Goal: Information Seeking & Learning: Learn about a topic

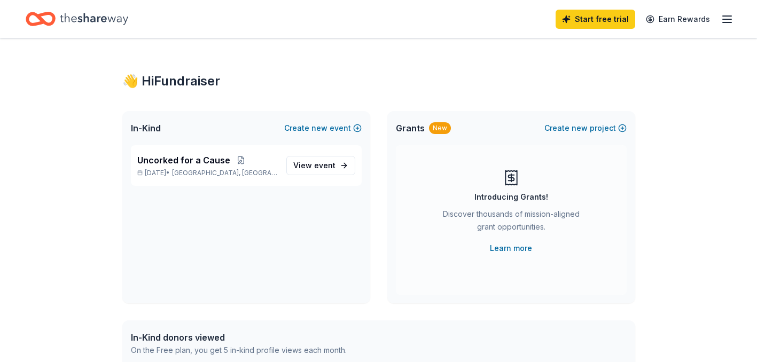
click at [722, 21] on icon "button" at bounding box center [726, 19] width 13 height 13
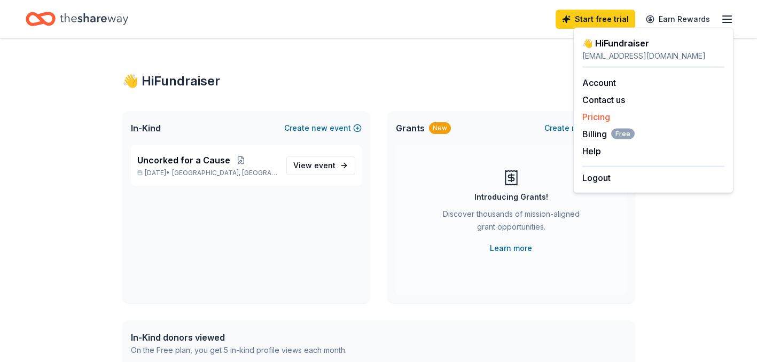
click at [598, 119] on link "Pricing" at bounding box center [596, 117] width 28 height 11
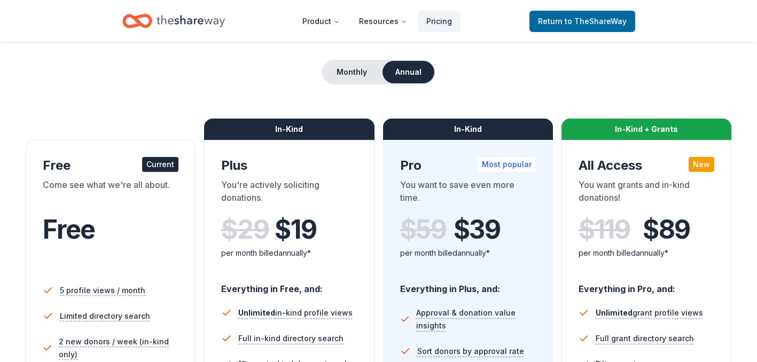
scroll to position [90, 0]
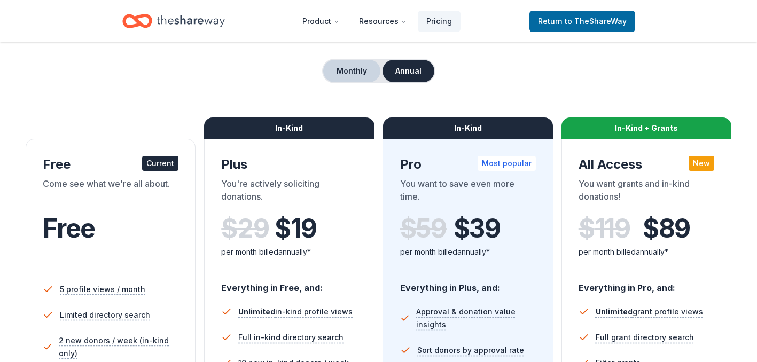
click at [367, 69] on button "Monthly" at bounding box center [351, 71] width 57 height 22
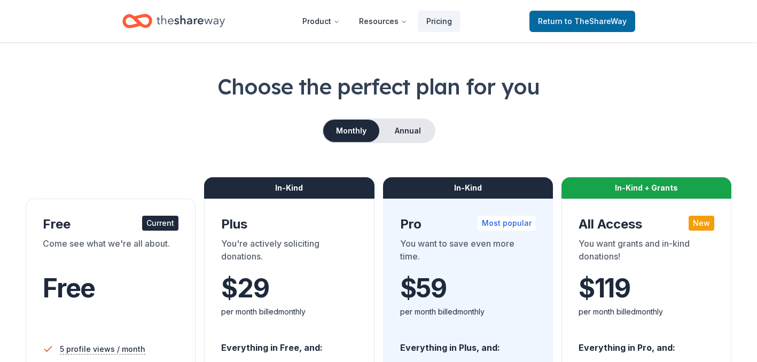
scroll to position [0, 0]
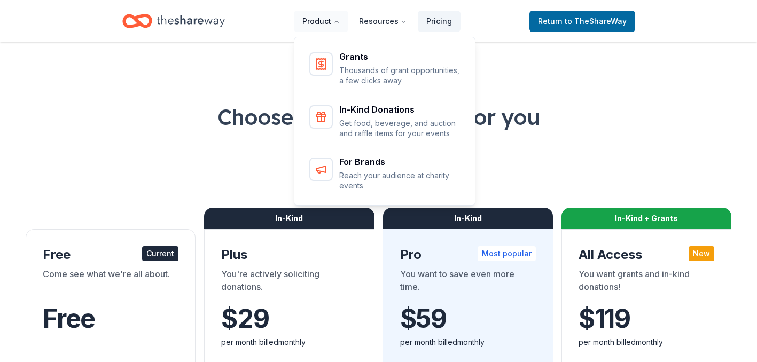
click at [324, 21] on button "Product" at bounding box center [321, 21] width 54 height 21
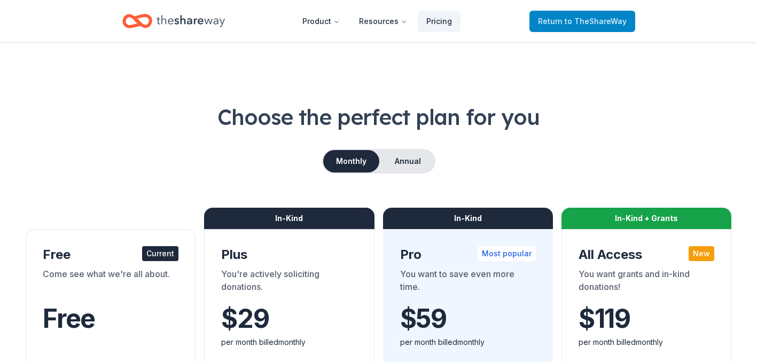
click at [608, 21] on span "to TheShareWay" at bounding box center [595, 21] width 62 height 9
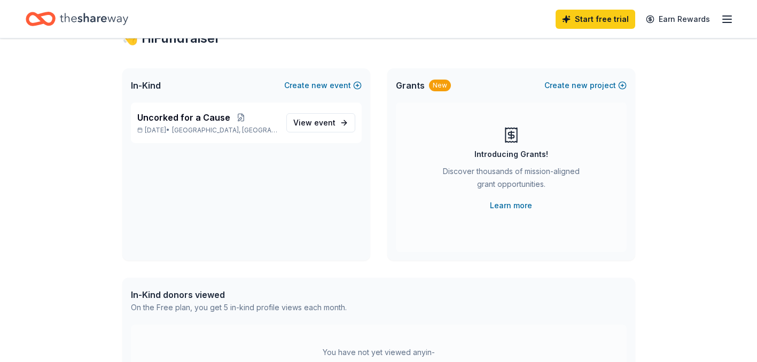
scroll to position [41, 0]
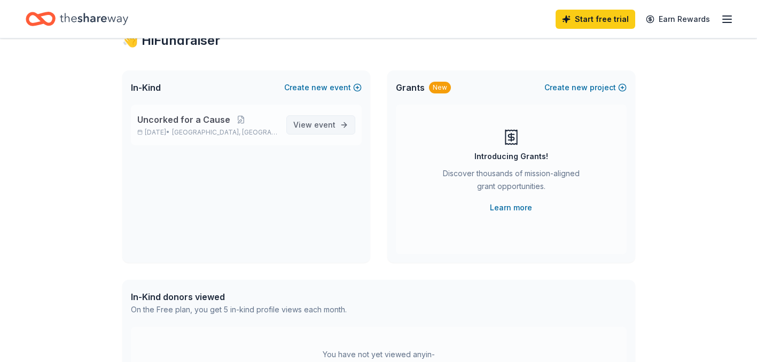
click at [336, 123] on link "View event" at bounding box center [320, 124] width 69 height 19
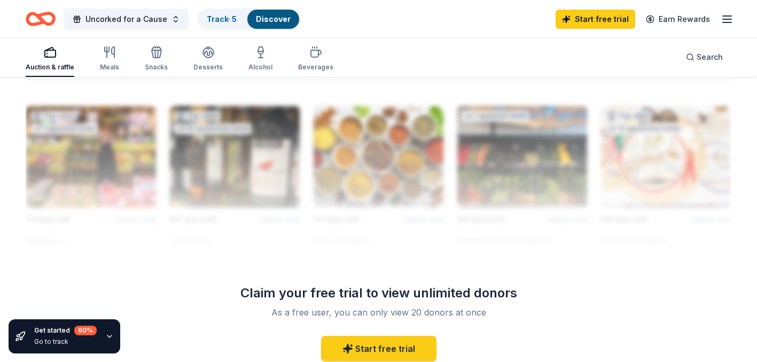
scroll to position [1012, 0]
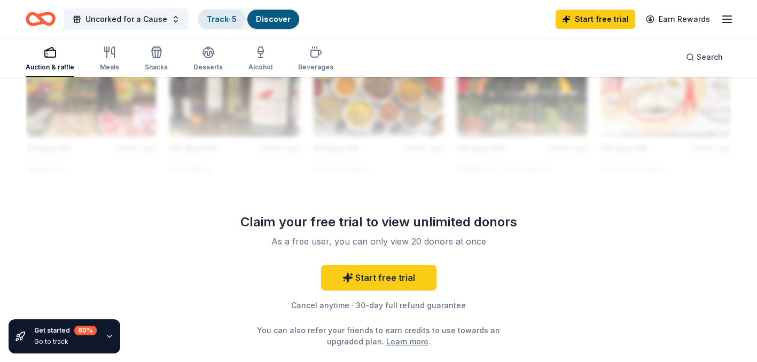
click at [230, 15] on link "Track · 5" at bounding box center [222, 18] width 30 height 9
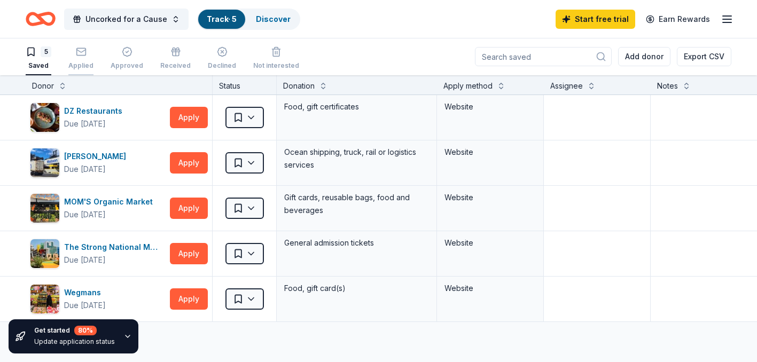
click at [81, 56] on icon "button" at bounding box center [81, 51] width 11 height 11
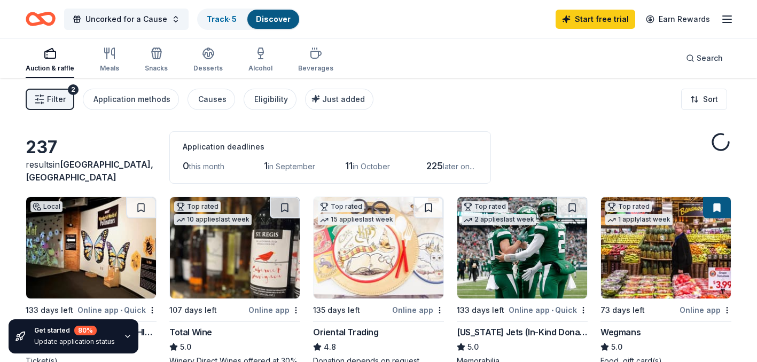
scroll to position [1012, 0]
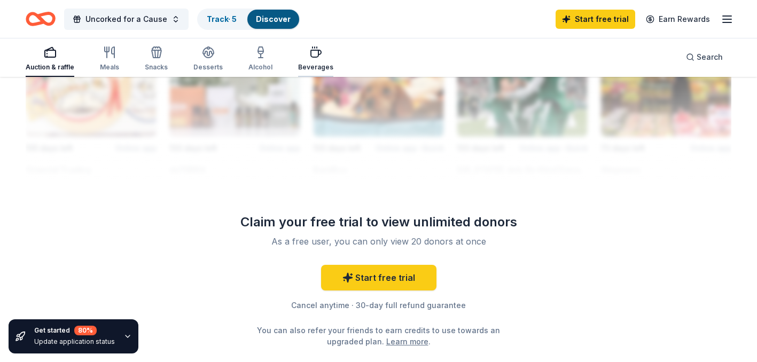
click at [313, 50] on icon "button" at bounding box center [316, 53] width 10 height 7
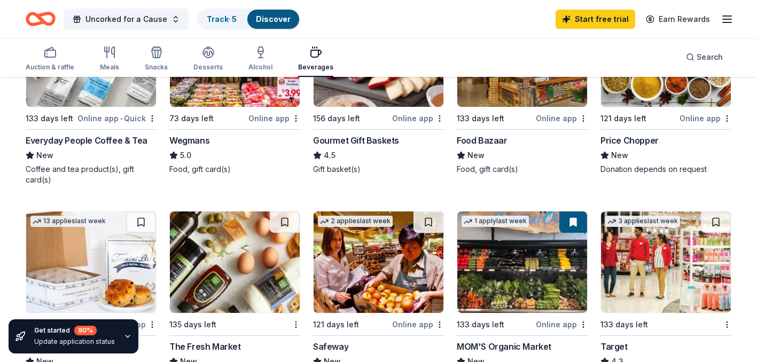
scroll to position [167, 0]
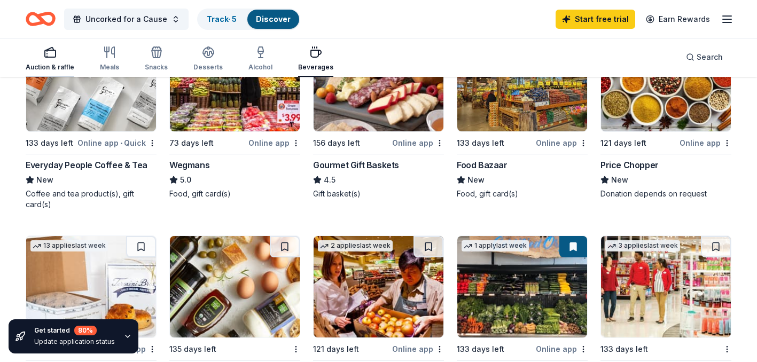
click at [48, 50] on rect "button" at bounding box center [50, 53] width 11 height 7
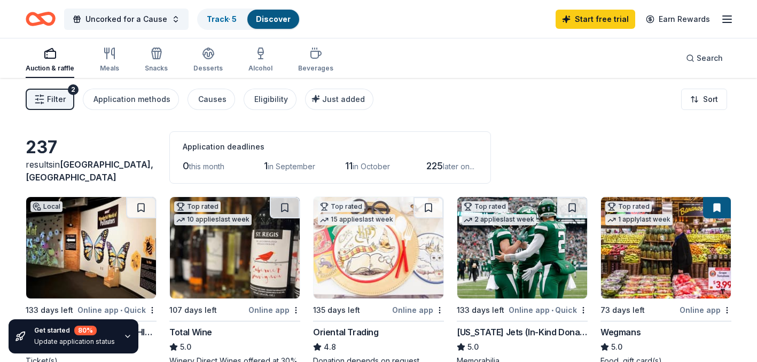
click at [285, 167] on span "in September" at bounding box center [291, 166] width 48 height 9
click at [470, 167] on span "later on..." at bounding box center [458, 166] width 31 height 9
click at [151, 97] on div "Application methods" at bounding box center [131, 99] width 77 height 13
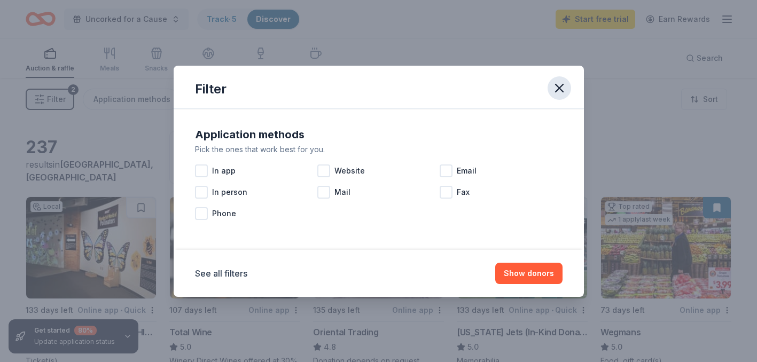
click at [563, 86] on icon "button" at bounding box center [559, 88] width 15 height 15
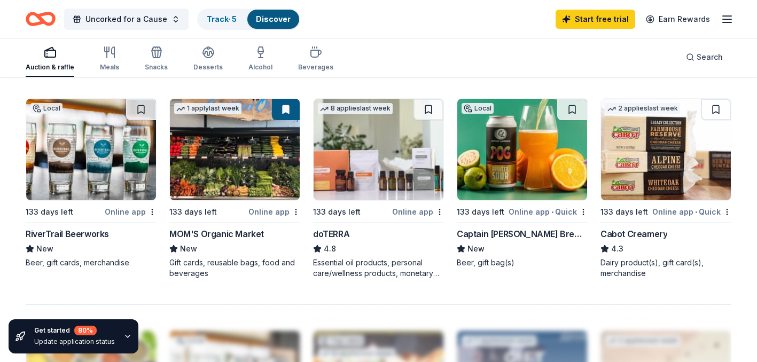
scroll to position [635, 0]
